Goal: Information Seeking & Learning: Learn about a topic

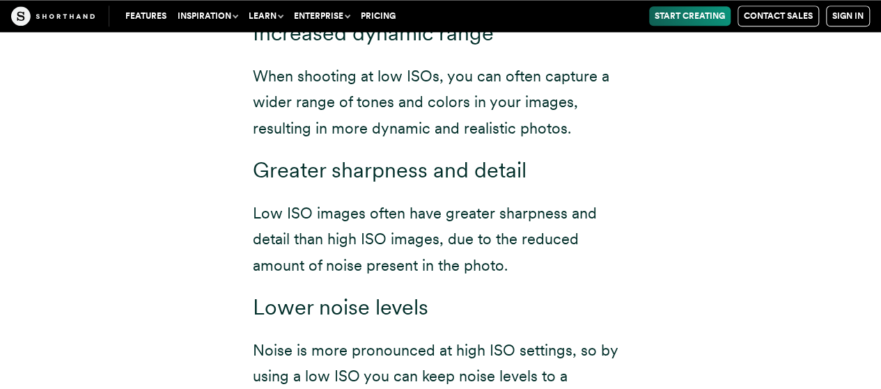
scroll to position [6248, 0]
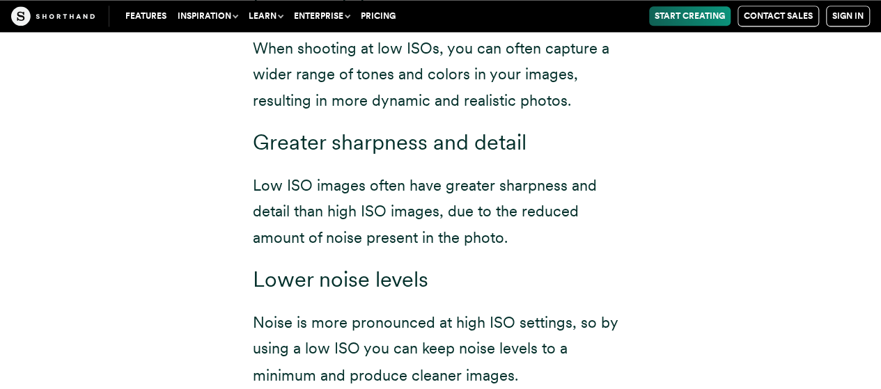
drag, startPoint x: 512, startPoint y: 227, endPoint x: 473, endPoint y: 221, distance: 40.2
click at [507, 267] on h3 "Lower noise levels" at bounding box center [441, 280] width 376 height 26
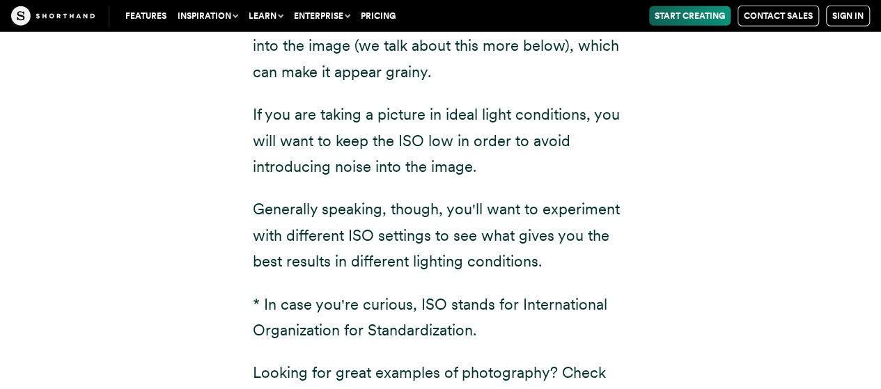
scroll to position [1920, 0]
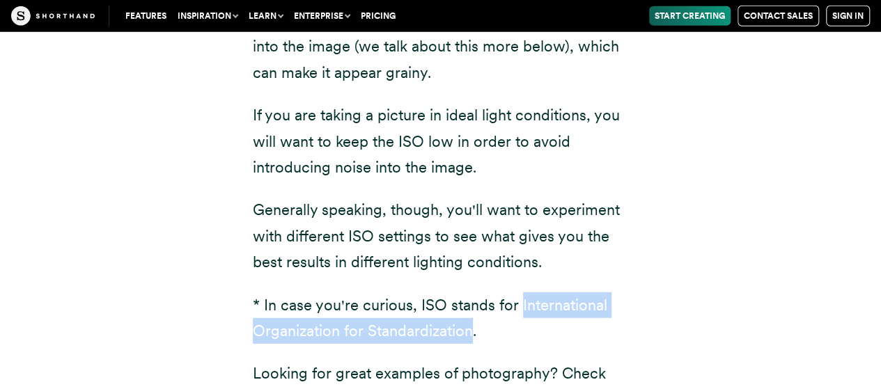
drag, startPoint x: 517, startPoint y: 253, endPoint x: 469, endPoint y: 276, distance: 52.9
click at [469, 292] on p "* In case you're curious, ISO stands for International Organization for Standar…" at bounding box center [441, 318] width 376 height 52
copy p "International Organization for Standardization"
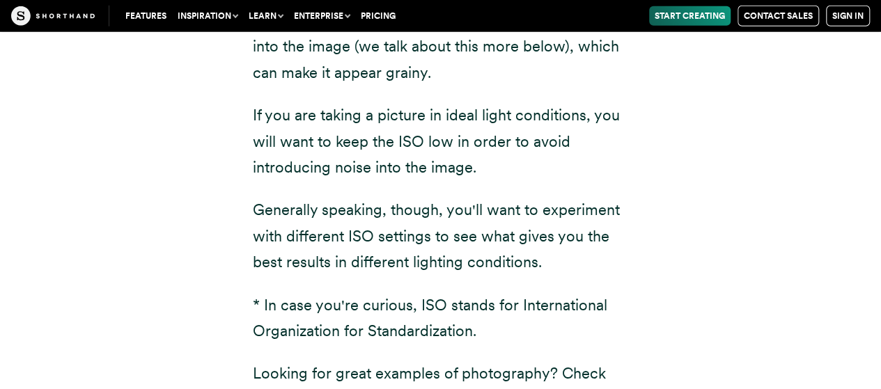
click at [539, 197] on p "Generally speaking, though, you'll want to experiment with different ISO settin…" at bounding box center [441, 236] width 376 height 78
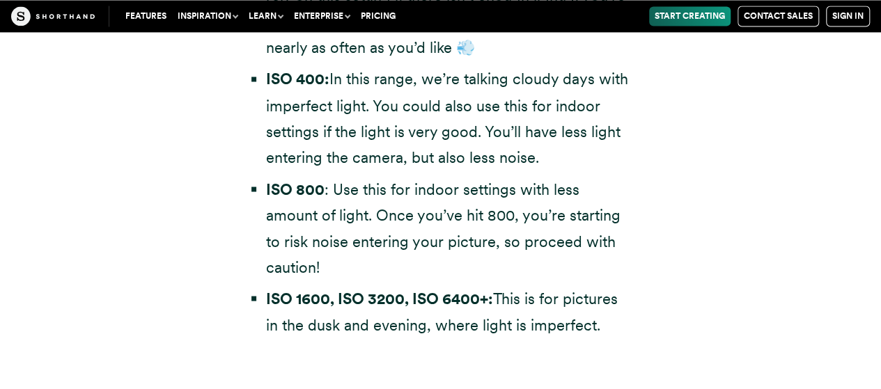
scroll to position [3869, 0]
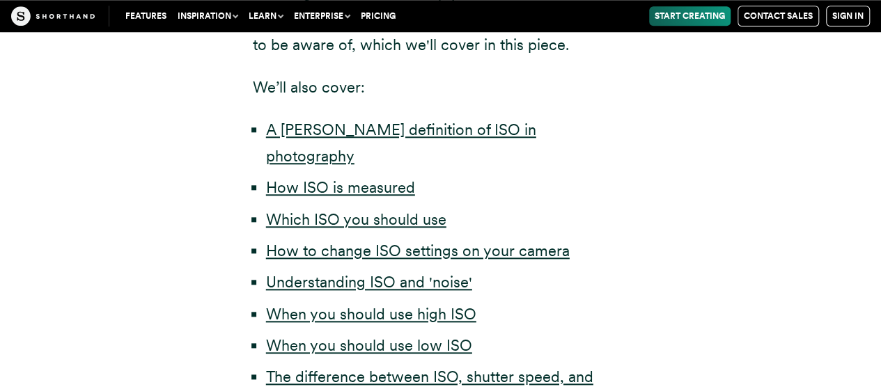
scroll to position [696, 0]
